Goal: Obtain resource: Download file/media

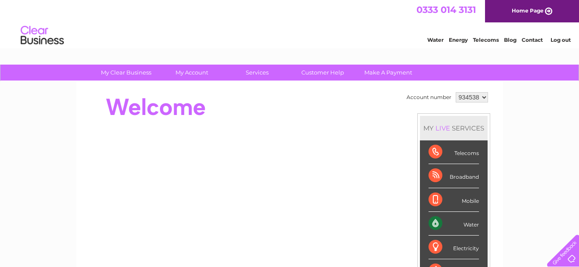
click at [487, 99] on select "934538 948049 948799 955320" at bounding box center [472, 97] width 32 height 10
select select "948799"
click at [456, 92] on select "934538 948049 948799 955320" at bounding box center [472, 97] width 32 height 10
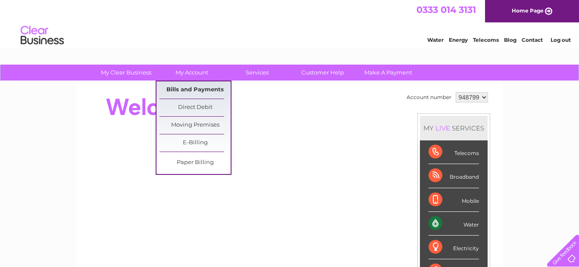
click at [192, 89] on link "Bills and Payments" at bounding box center [195, 90] width 71 height 17
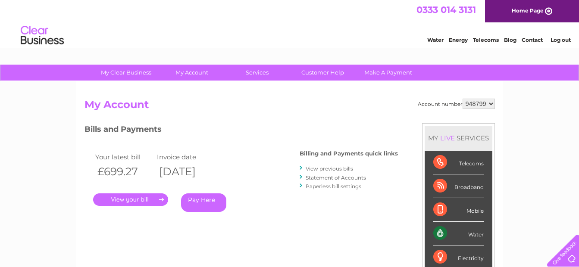
click at [324, 167] on link "View previous bills" at bounding box center [329, 169] width 47 height 6
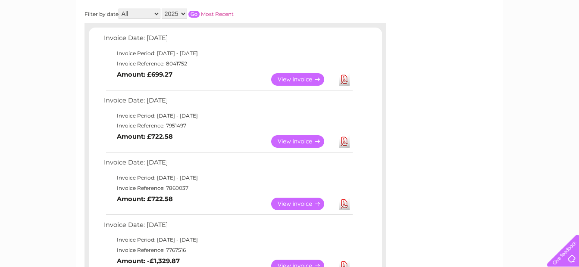
scroll to position [216, 0]
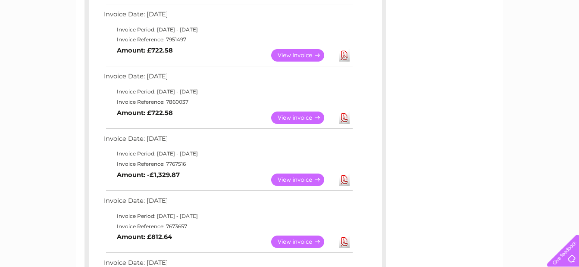
click at [343, 118] on link "Download" at bounding box center [344, 118] width 11 height 13
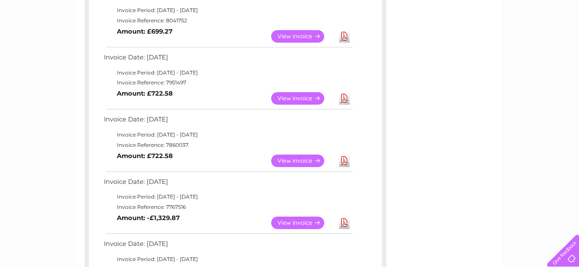
scroll to position [129, 0]
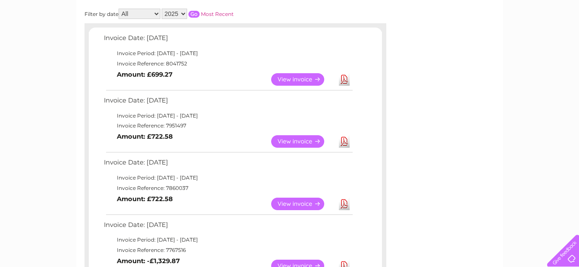
click at [291, 141] on link "View" at bounding box center [302, 141] width 63 height 13
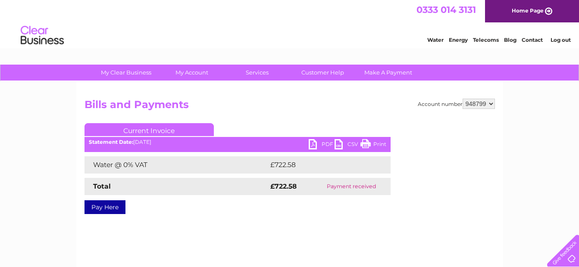
click at [316, 145] on link "PDF" at bounding box center [322, 145] width 26 height 13
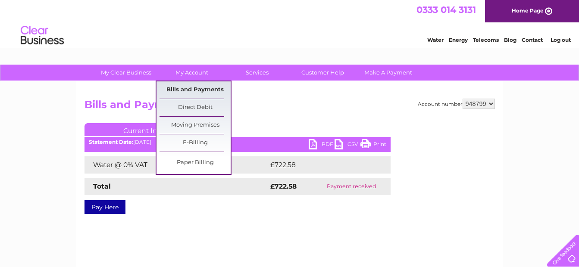
click at [192, 90] on link "Bills and Payments" at bounding box center [195, 90] width 71 height 17
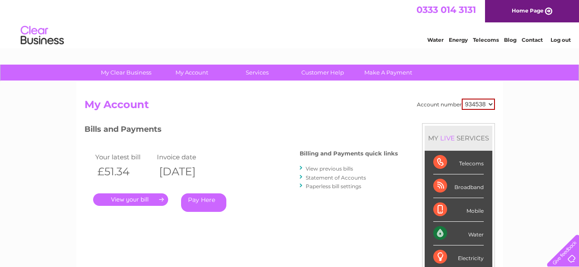
click at [317, 170] on link "View previous bills" at bounding box center [329, 169] width 47 height 6
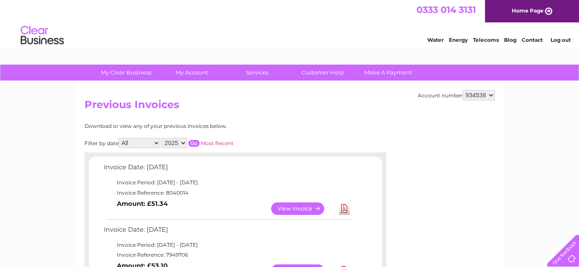
click at [494, 93] on select "934538 948049 948799 955320" at bounding box center [479, 95] width 32 height 10
select select "948799"
click at [463, 90] on select "934538 948049 948799 955320" at bounding box center [479, 95] width 32 height 10
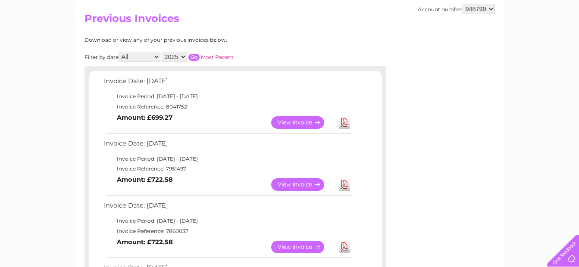
scroll to position [173, 0]
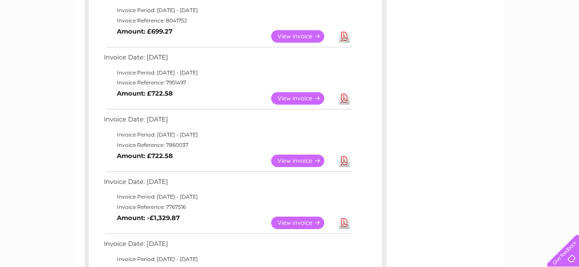
click at [307, 161] on link "View" at bounding box center [302, 161] width 63 height 13
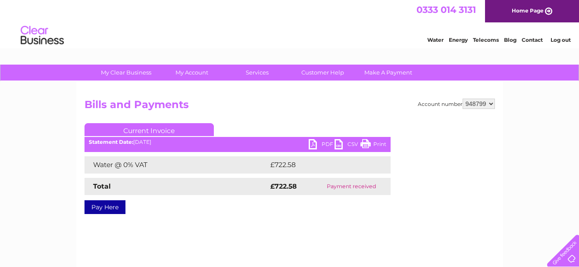
click at [313, 144] on link "PDF" at bounding box center [322, 145] width 26 height 13
drag, startPoint x: 487, startPoint y: 105, endPoint x: 469, endPoint y: 107, distance: 17.7
click at [469, 107] on select "934538 948049 948799 955320" at bounding box center [479, 104] width 32 height 10
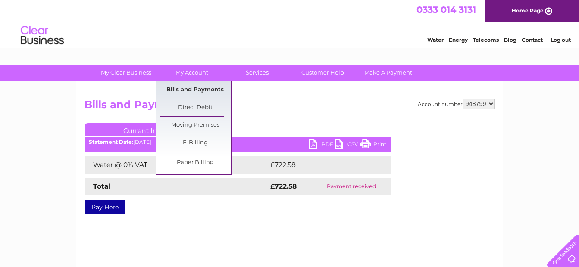
click at [186, 88] on link "Bills and Payments" at bounding box center [195, 90] width 71 height 17
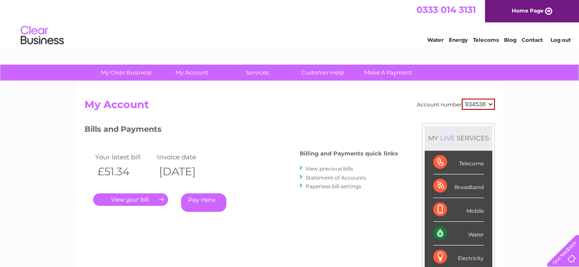
click at [492, 105] on select "934538 948049 948799 955320" at bounding box center [478, 104] width 33 height 11
select select "948799"
click at [462, 99] on select "934538 948049 948799 955320" at bounding box center [478, 104] width 33 height 11
click at [324, 170] on link "View previous bills" at bounding box center [329, 169] width 47 height 6
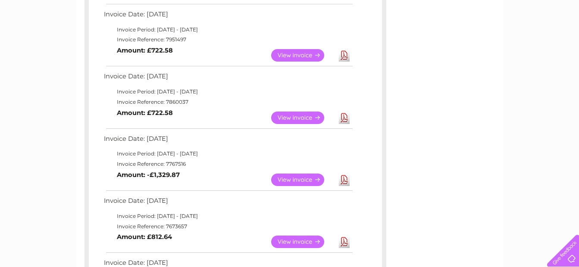
scroll to position [259, 0]
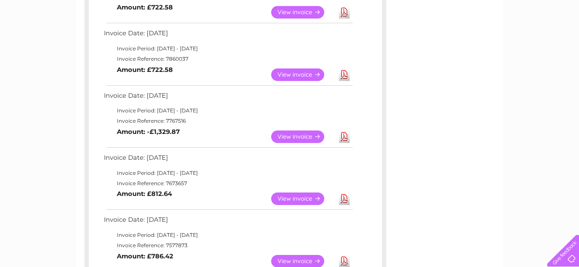
click at [311, 135] on link "View" at bounding box center [302, 137] width 63 height 13
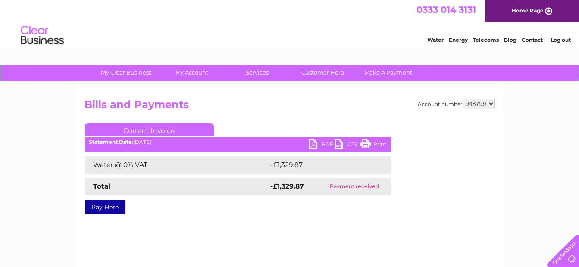
click at [313, 142] on link "PDF" at bounding box center [322, 145] width 26 height 13
